Goal: Task Accomplishment & Management: Manage account settings

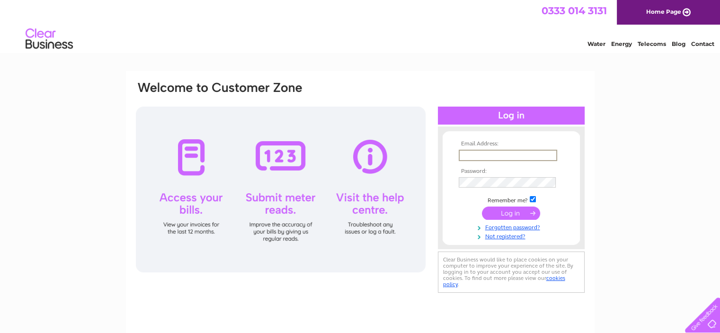
click at [468, 154] on input "text" at bounding box center [508, 155] width 98 height 11
type input "treasurerpendleton@gmail.com"
click at [496, 213] on input "submit" at bounding box center [511, 212] width 58 height 13
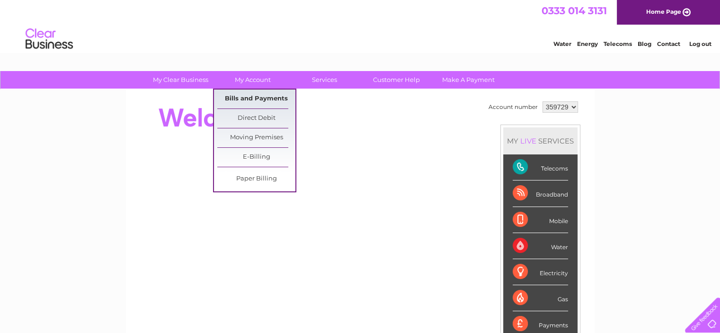
click at [255, 98] on link "Bills and Payments" at bounding box center [256, 99] width 78 height 19
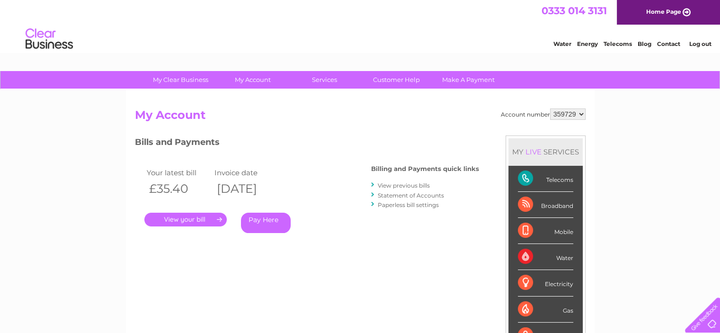
click at [199, 216] on link "." at bounding box center [185, 220] width 82 height 14
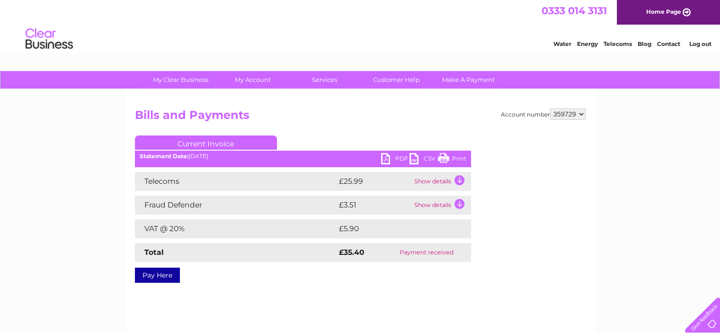
click at [384, 157] on link "PDF" at bounding box center [395, 160] width 28 height 14
